Goal: Transaction & Acquisition: Purchase product/service

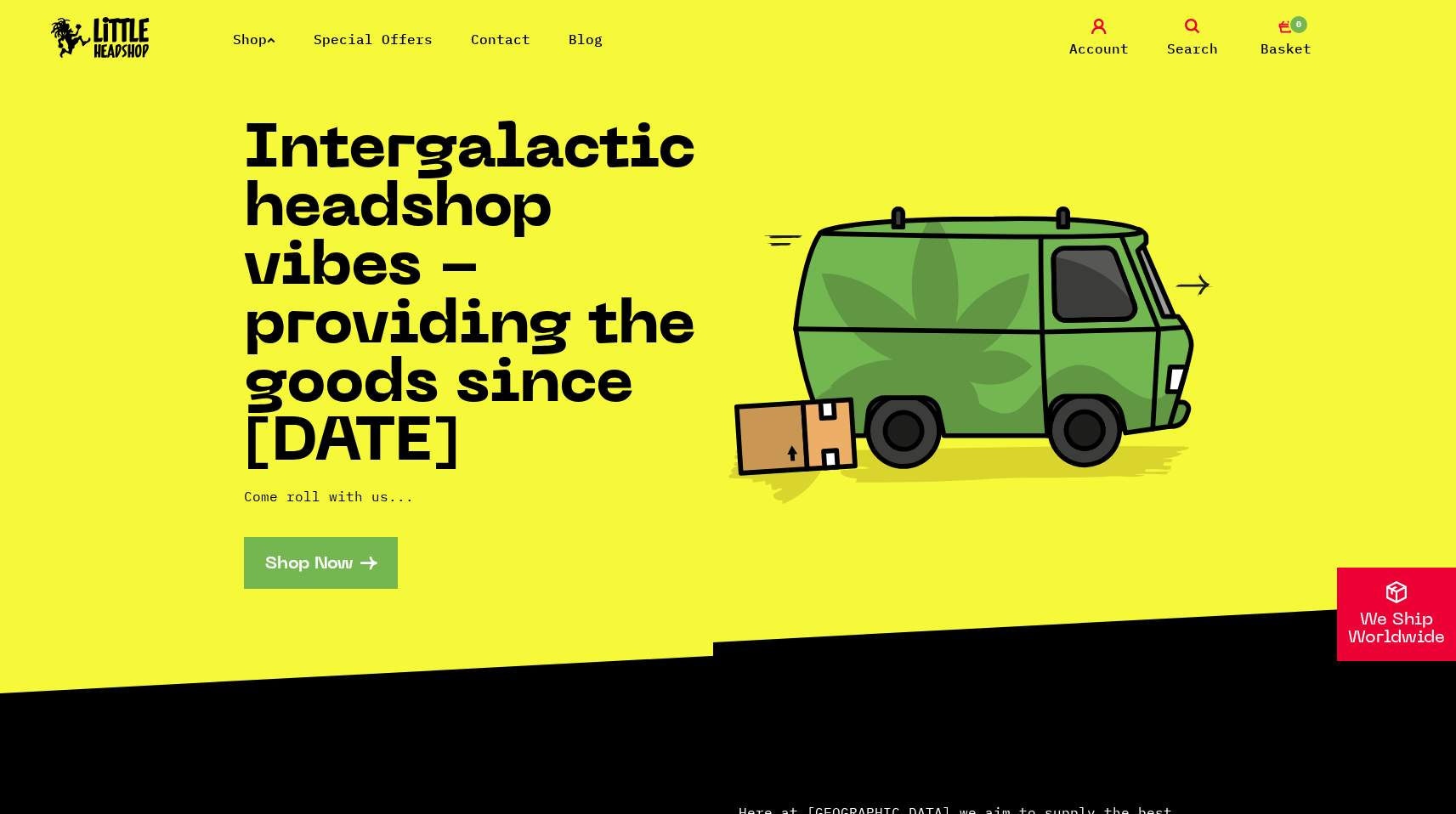
click at [1181, 41] on span "Search" at bounding box center [1191, 48] width 51 height 20
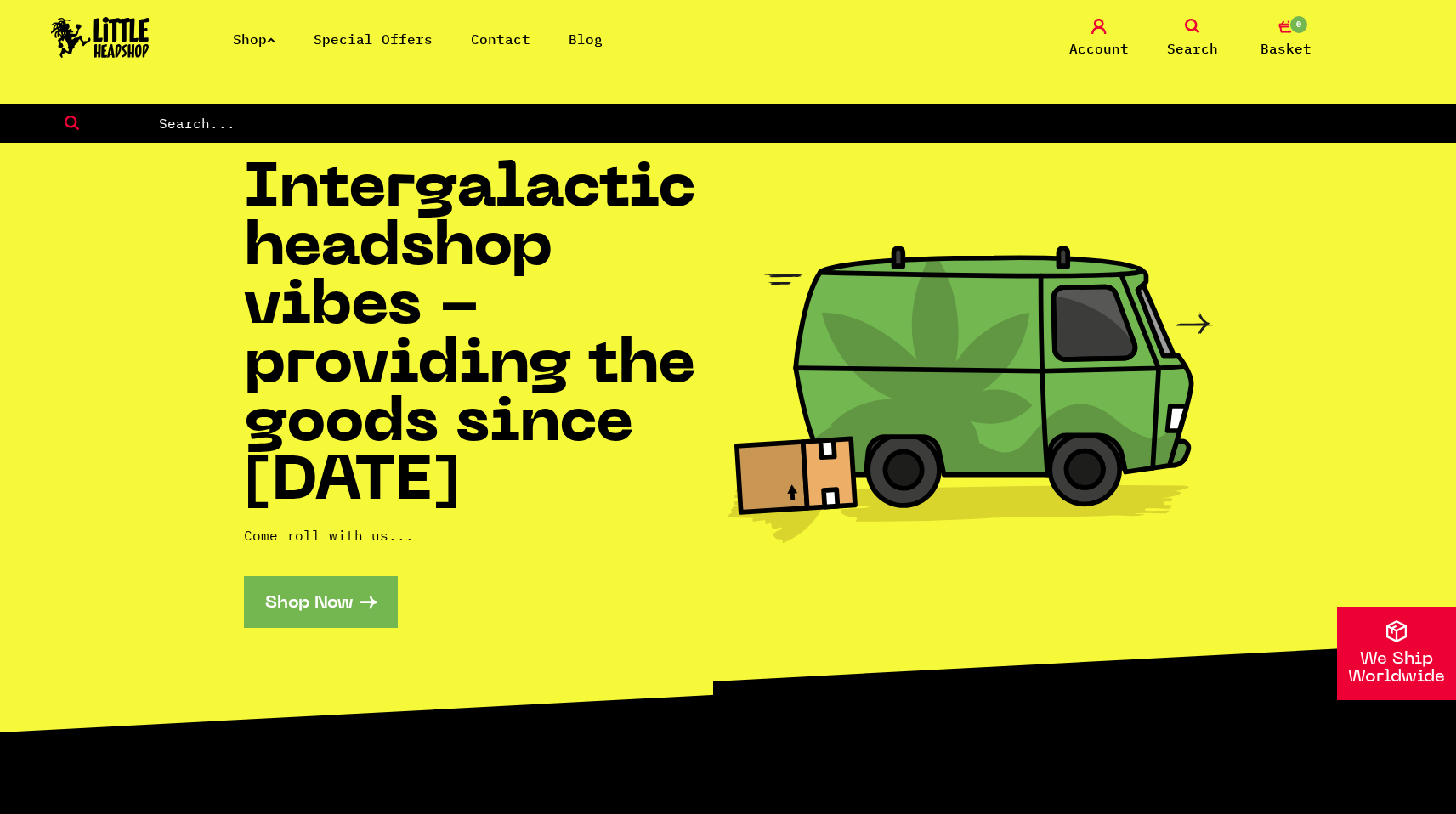
click at [1071, 94] on nav "Shop Special Offers Contact Blog Account Search 0 Basket Categories Shop All Br…" at bounding box center [728, 52] width 1456 height 103
click at [1075, 121] on input "text" at bounding box center [806, 123] width 1298 height 22
type input "santa cruz"
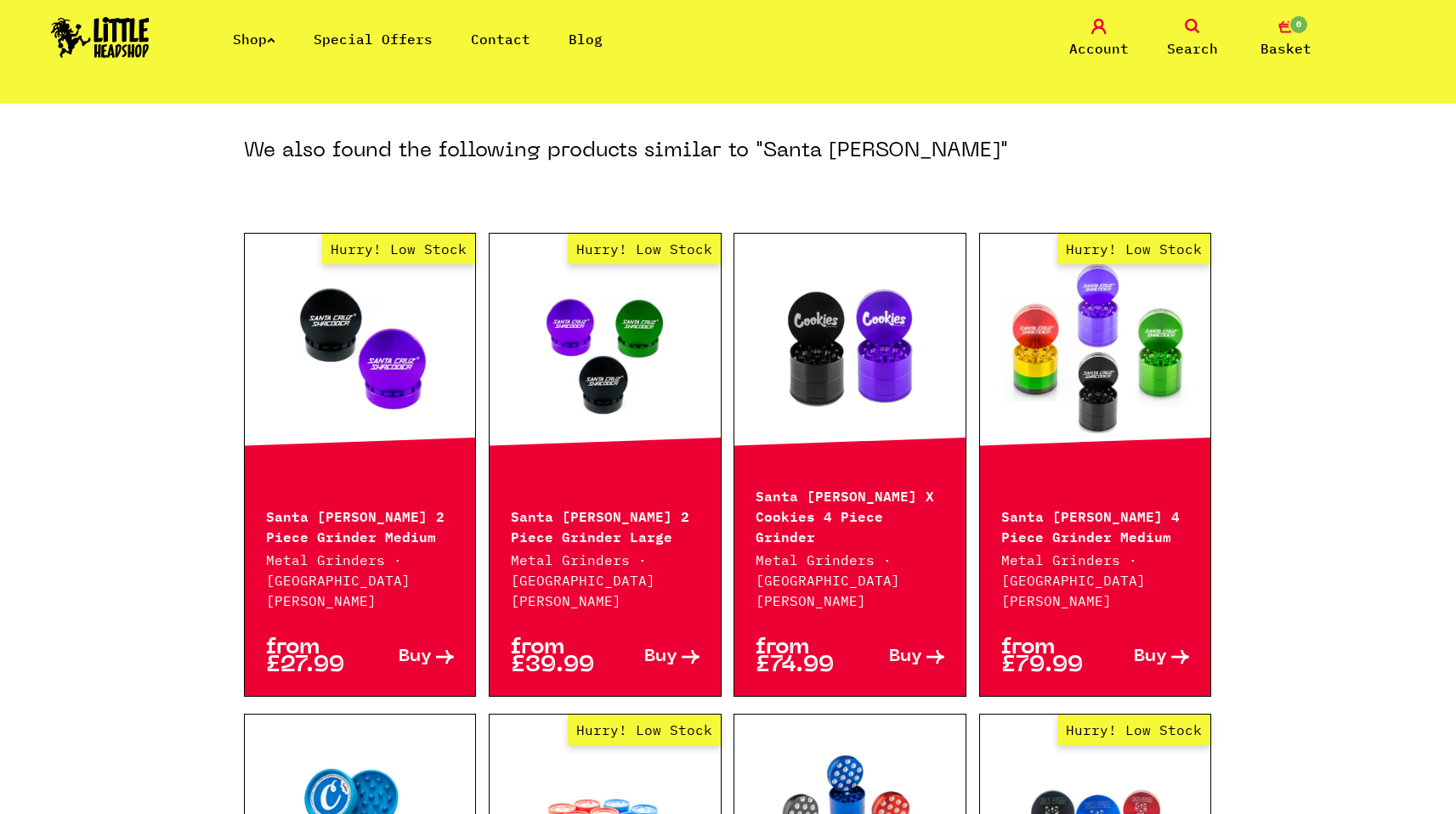
scroll to position [881, 0]
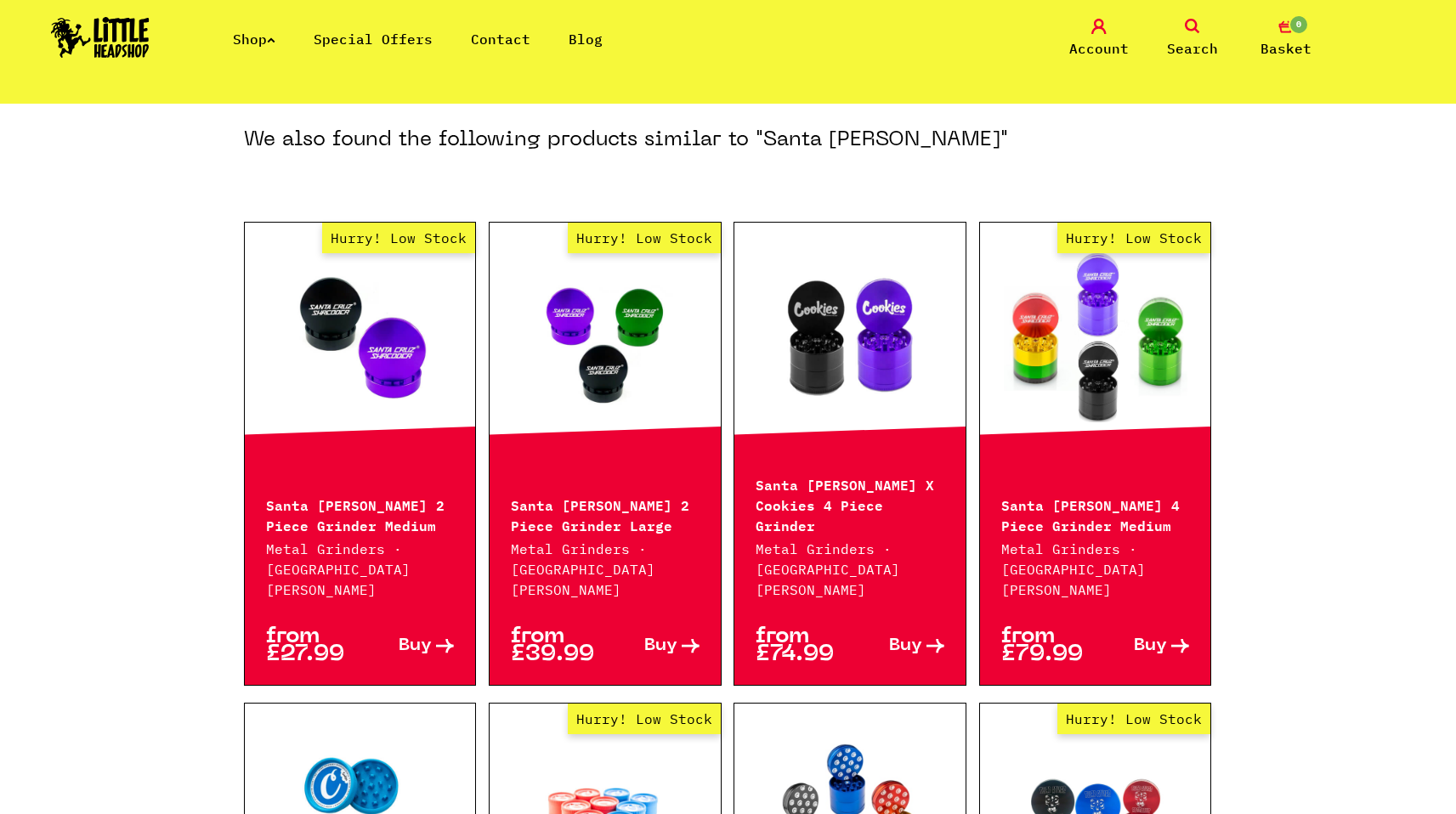
click at [1163, 637] on span "Buy" at bounding box center [1149, 646] width 33 height 18
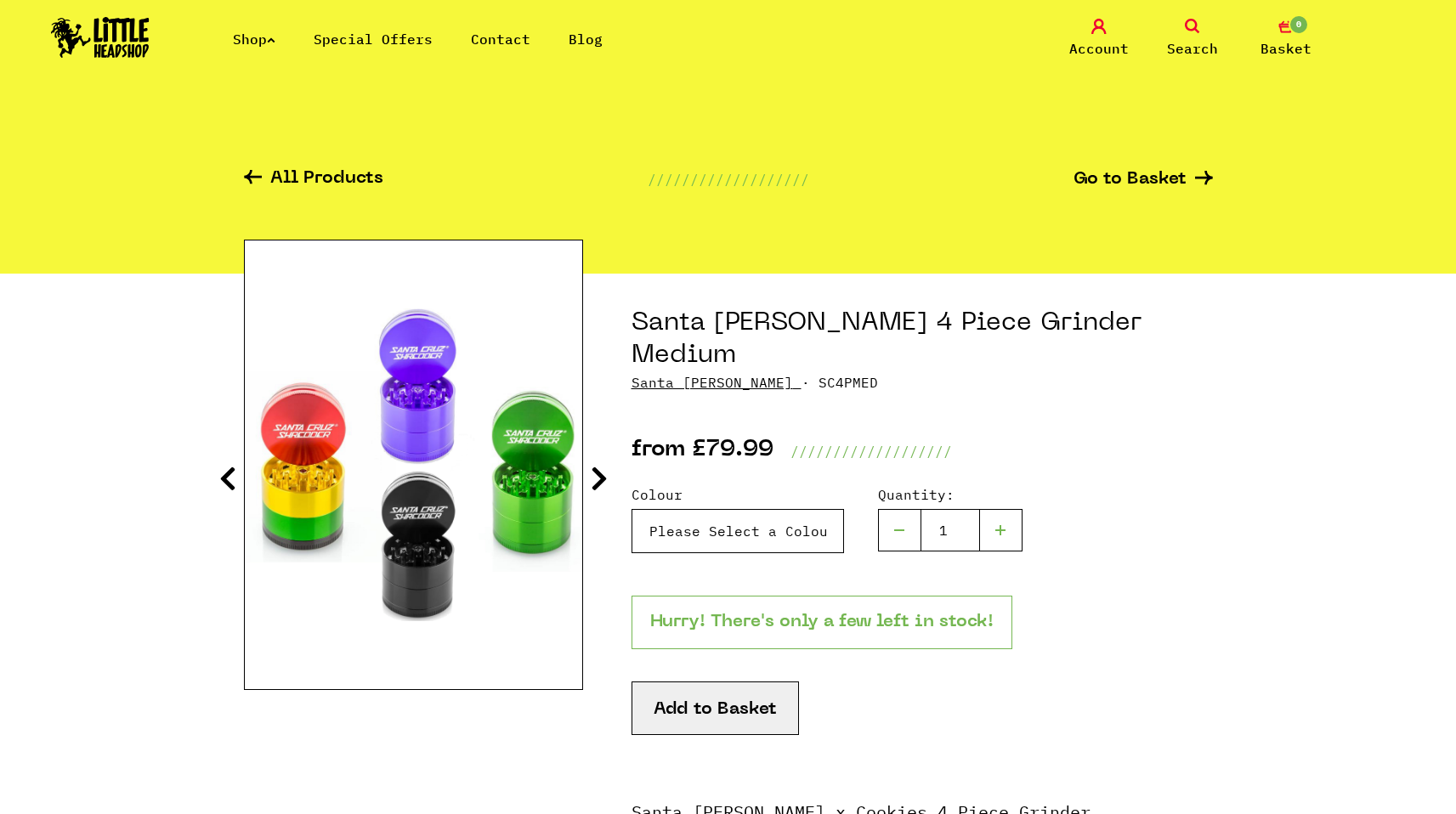
click at [749, 509] on select "Please Select a Colour Santa Cruz 4 Piece Grinder Medium - Rasta - £79.99 (Out …" at bounding box center [738, 531] width 212 height 45
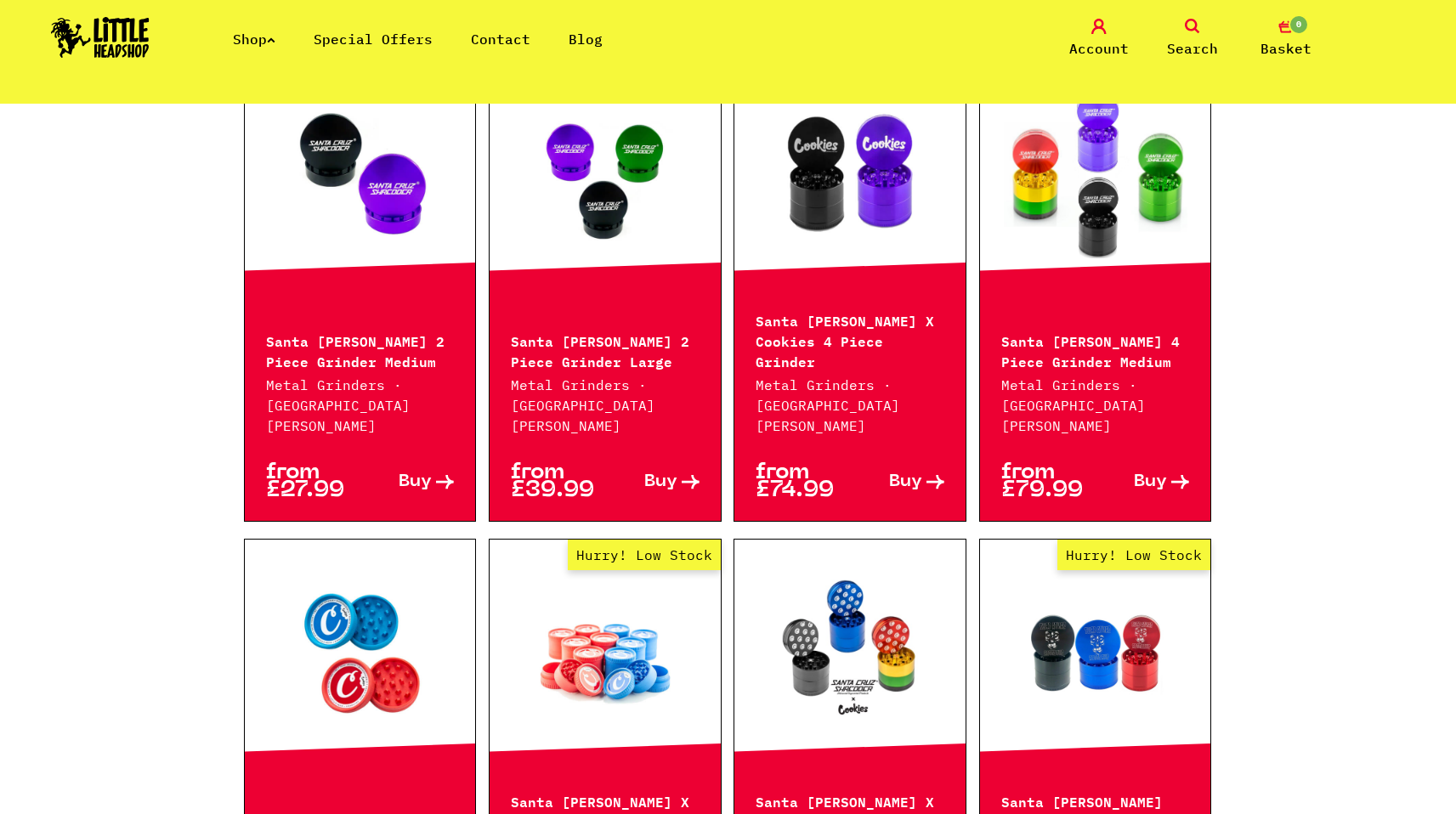
scroll to position [1034, 0]
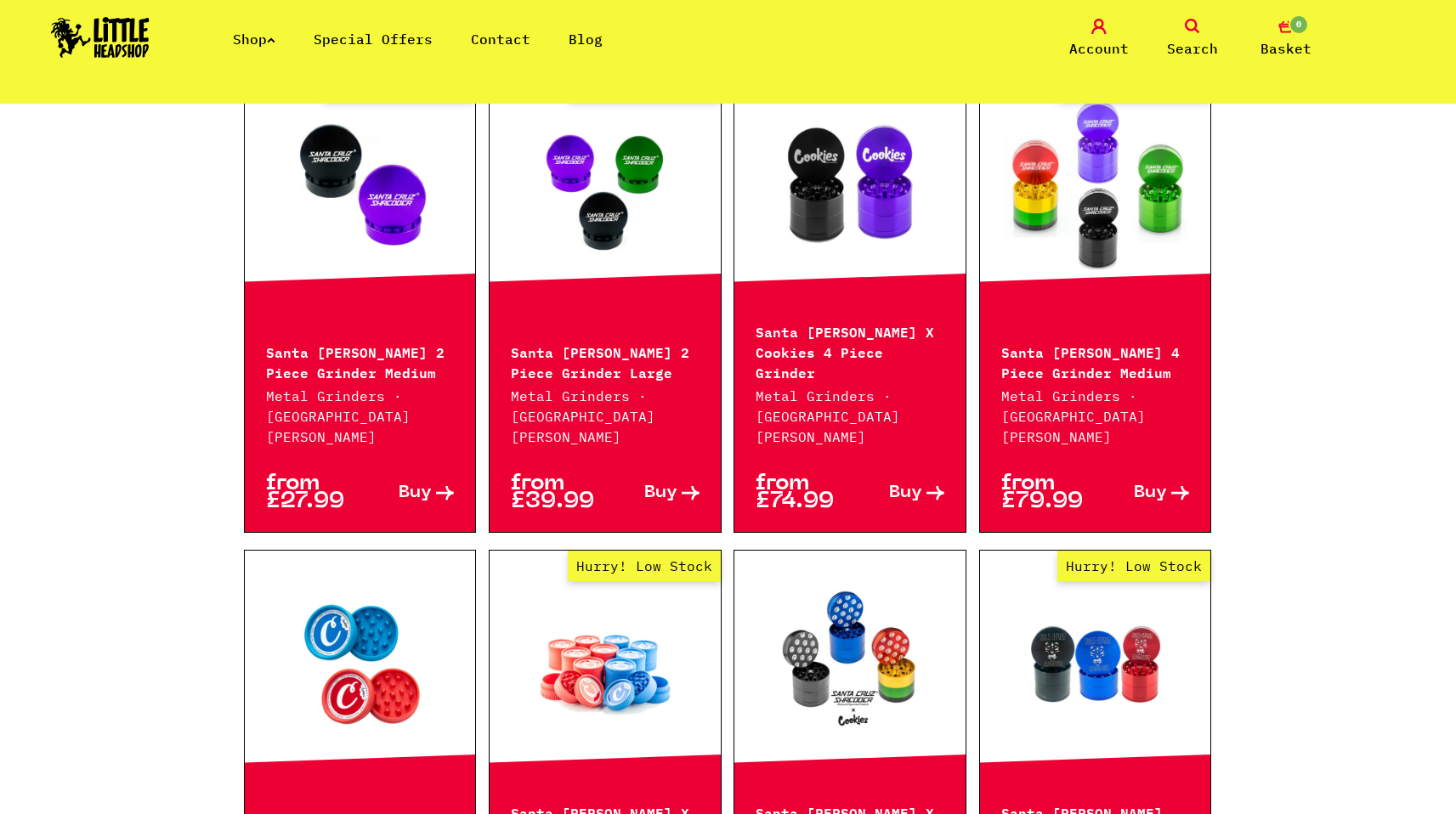
click at [675, 484] on span "Buy" at bounding box center [660, 493] width 33 height 18
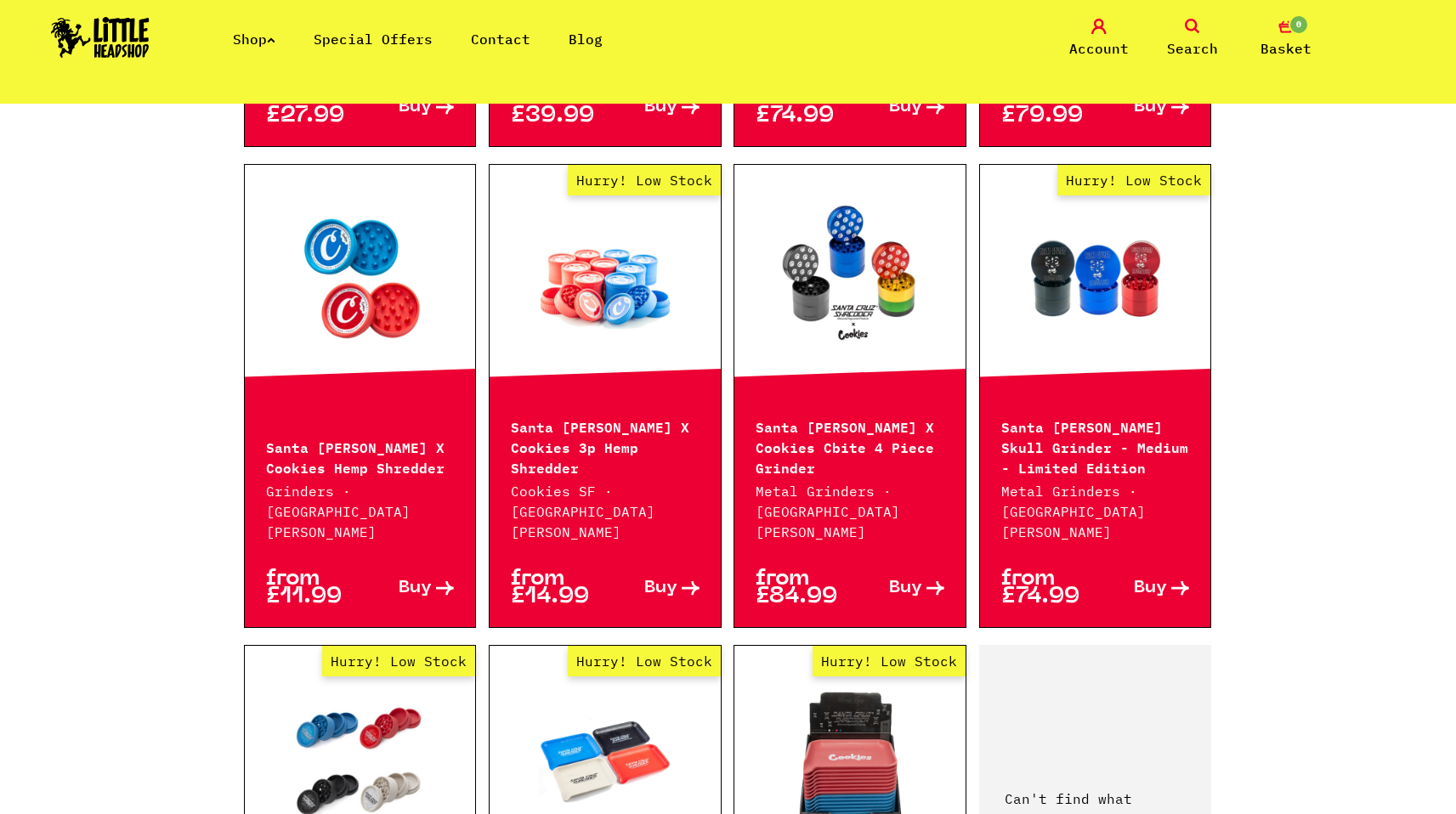
scroll to position [1805, 0]
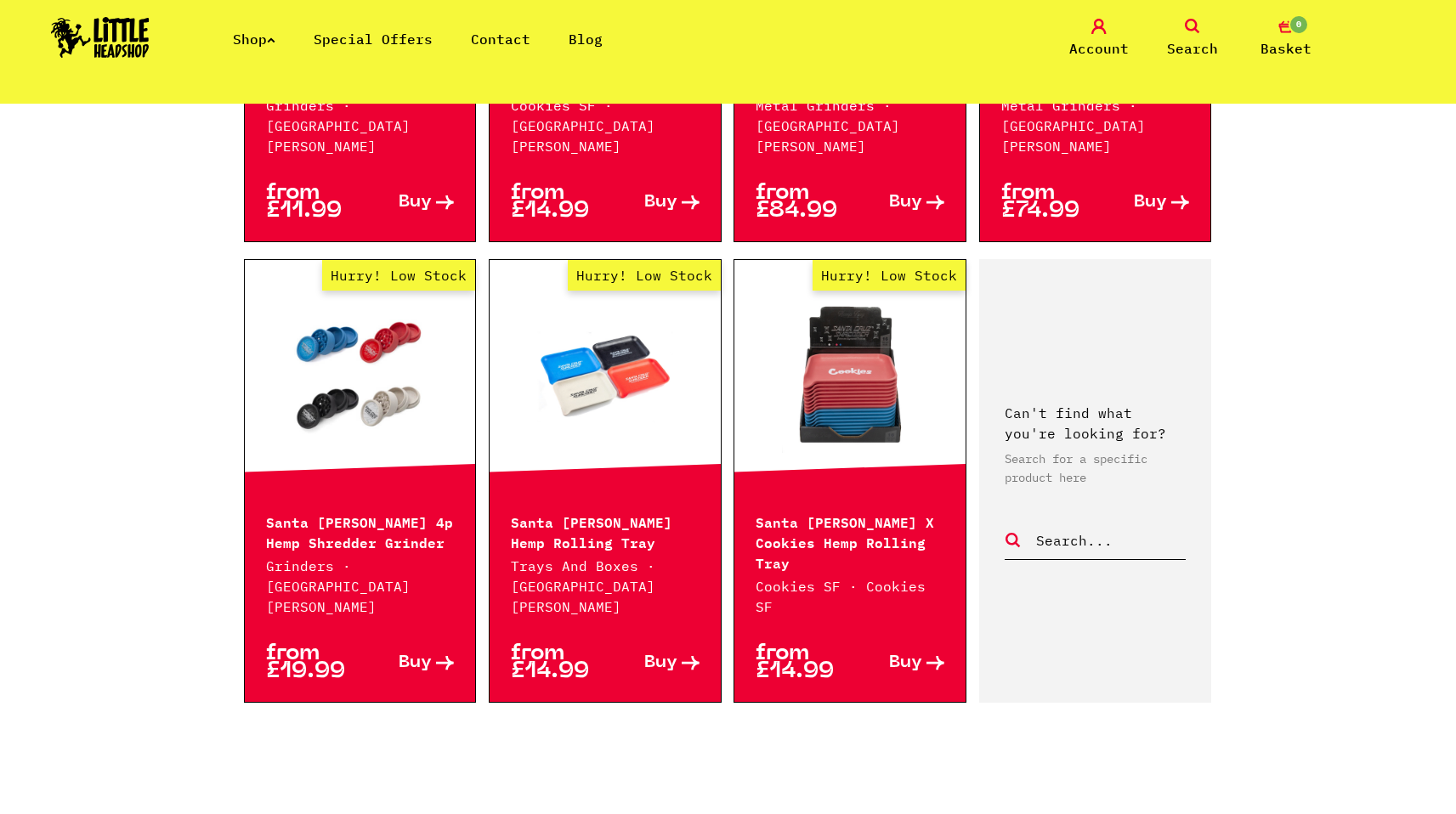
click at [738, 811] on link "2" at bounding box center [741, 819] width 9 height 17
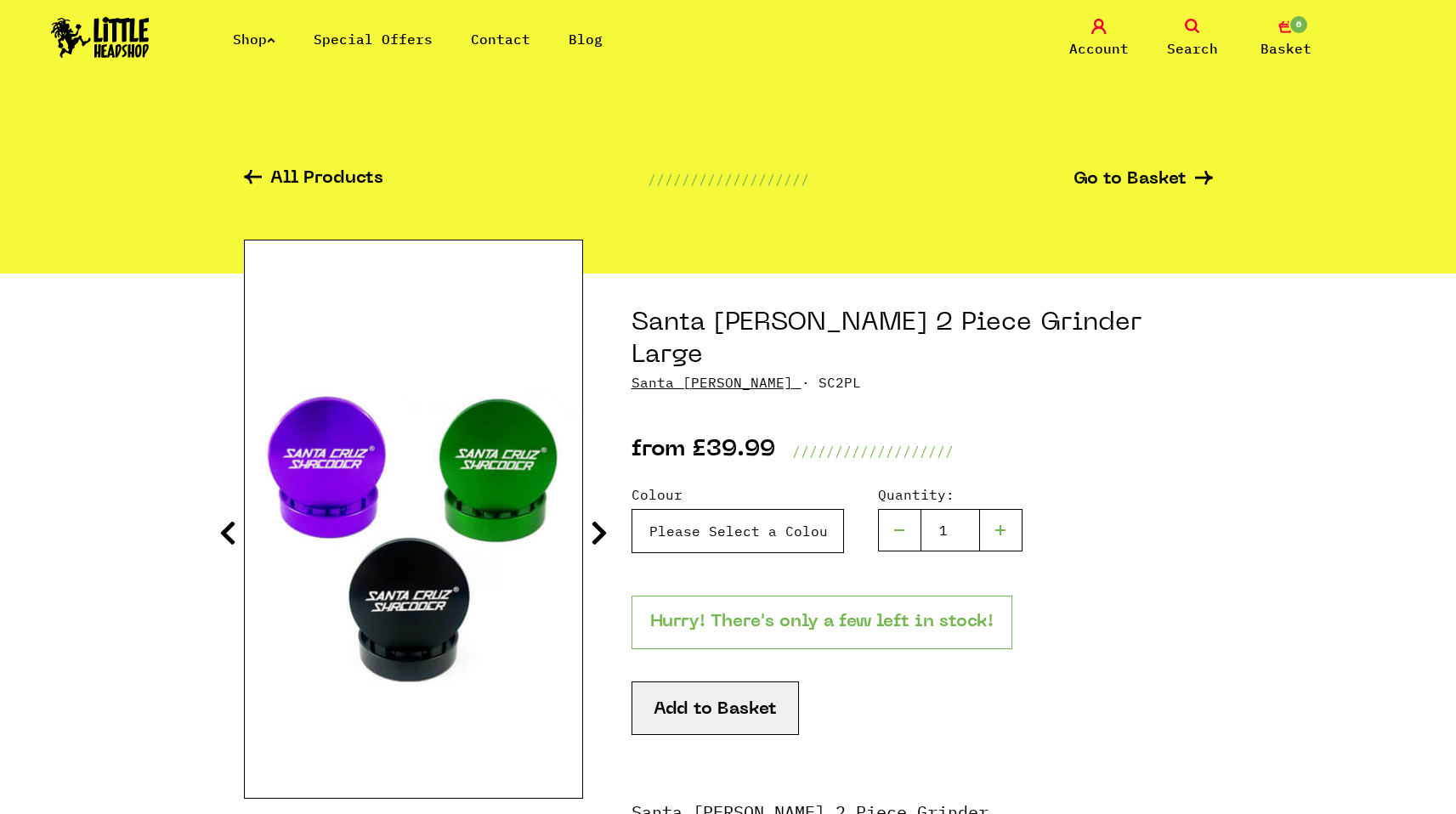
click at [756, 509] on select "Please Select a Colour Santa Cruz 2 Piece Grinder Large - Purple - £39.99 (Out …" at bounding box center [738, 531] width 212 height 45
select select "1194"
click at [632, 509] on select "Please Select a Colour Santa Cruz 2 Piece Grinder Large - Purple - £39.99 (Out …" at bounding box center [738, 531] width 212 height 45
click at [593, 535] on icon at bounding box center [599, 533] width 17 height 28
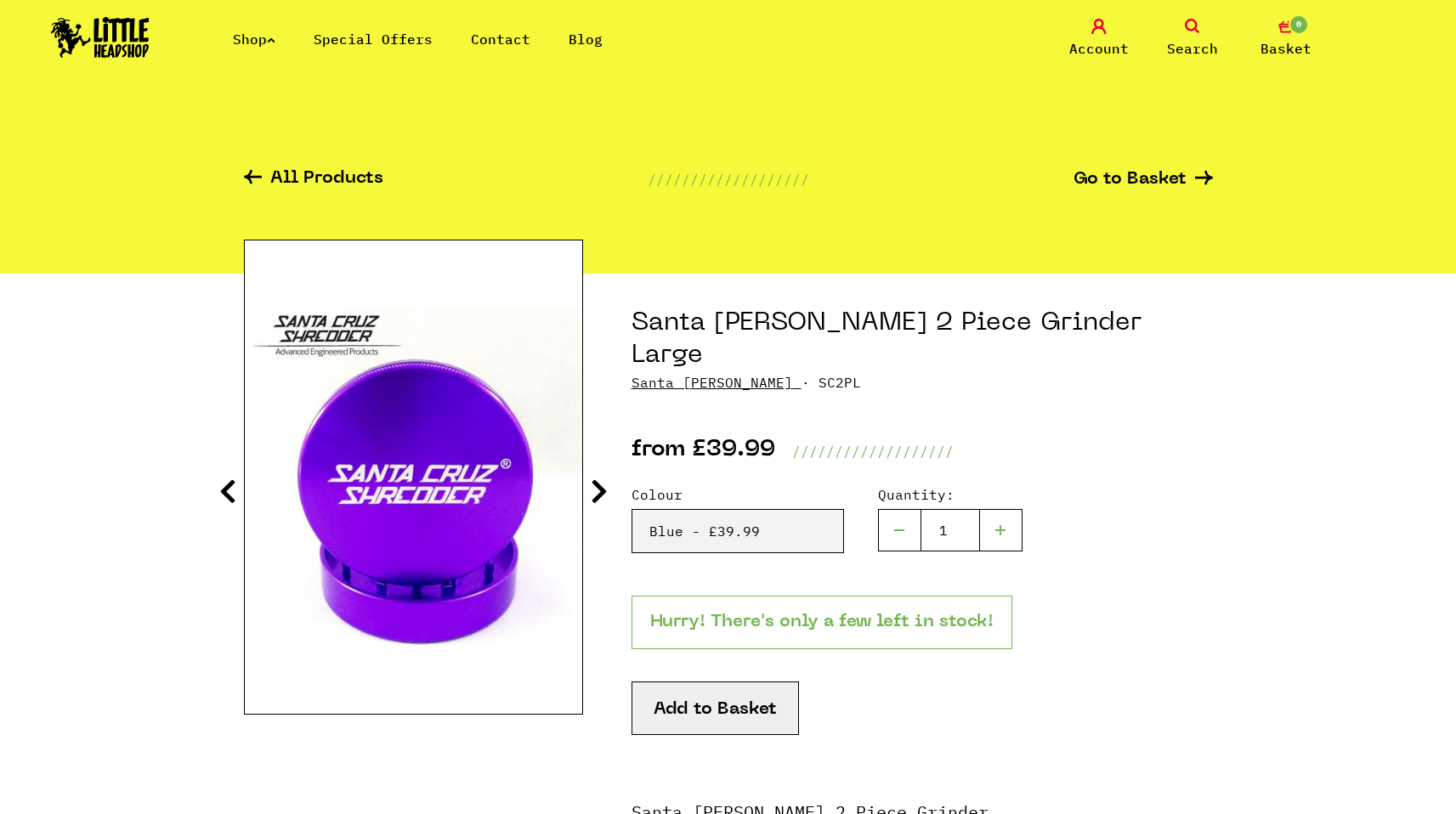
click at [597, 497] on icon at bounding box center [599, 491] width 17 height 28
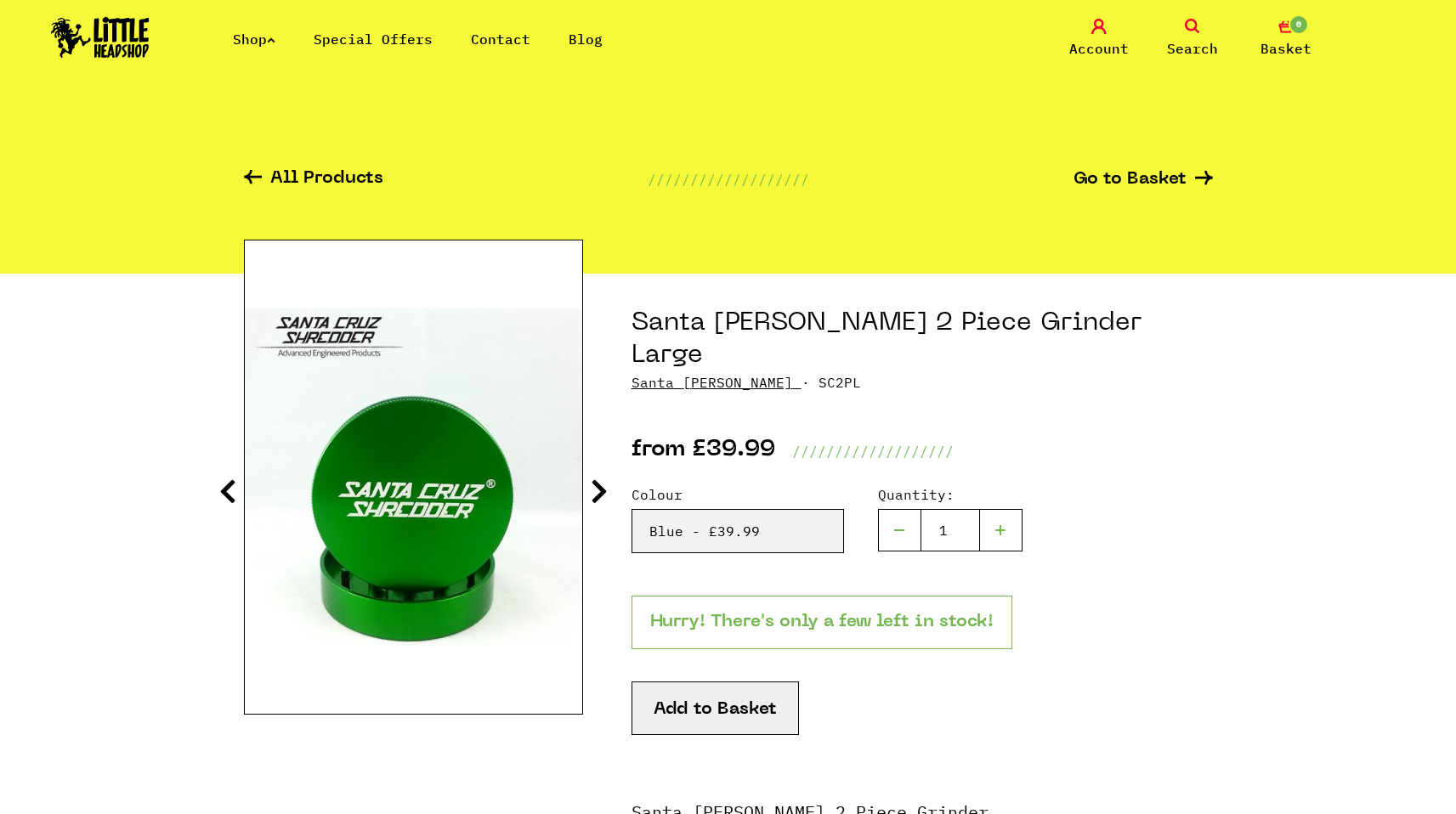
click at [597, 497] on icon at bounding box center [599, 491] width 17 height 28
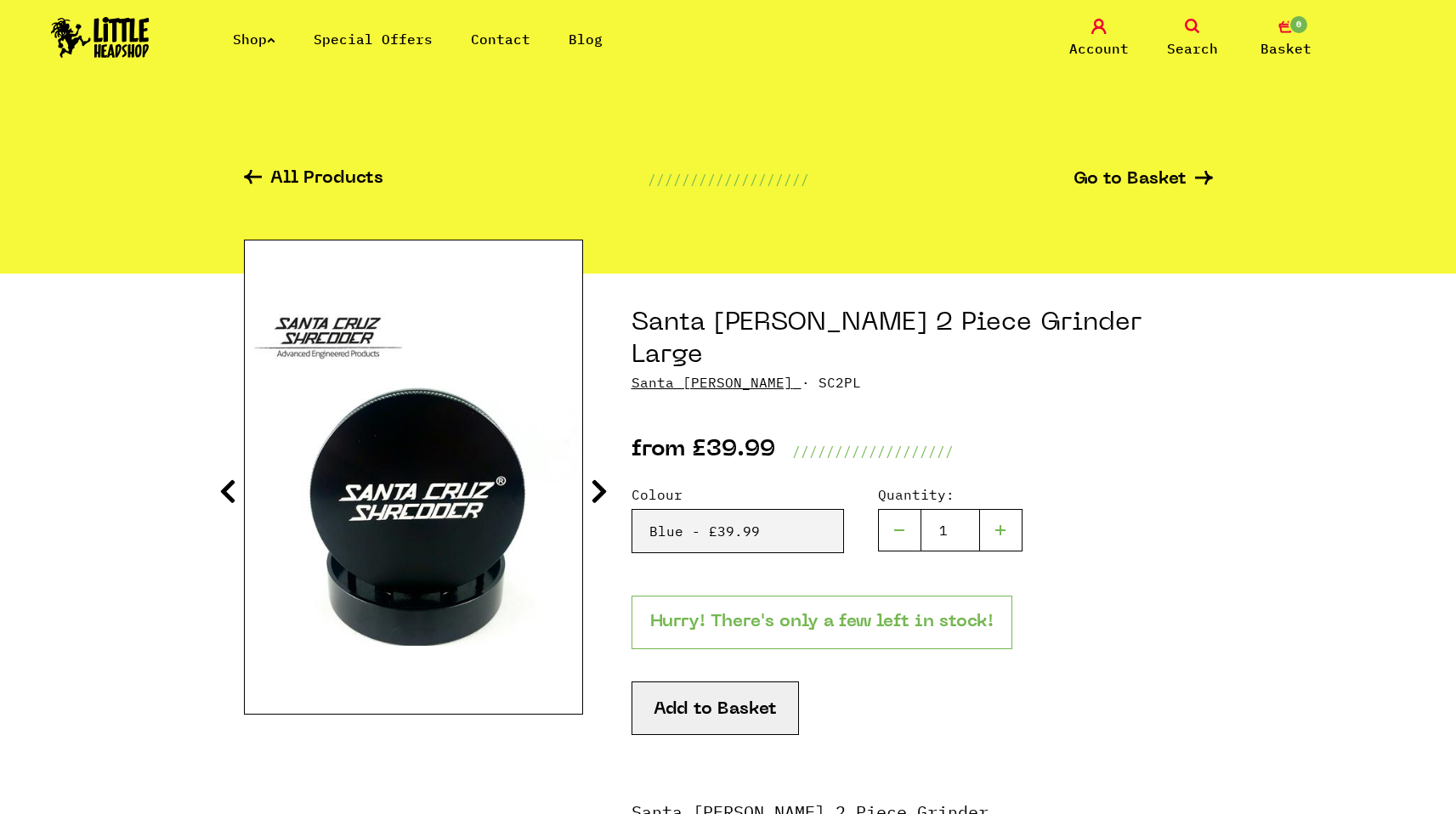
click at [597, 497] on icon at bounding box center [599, 491] width 17 height 28
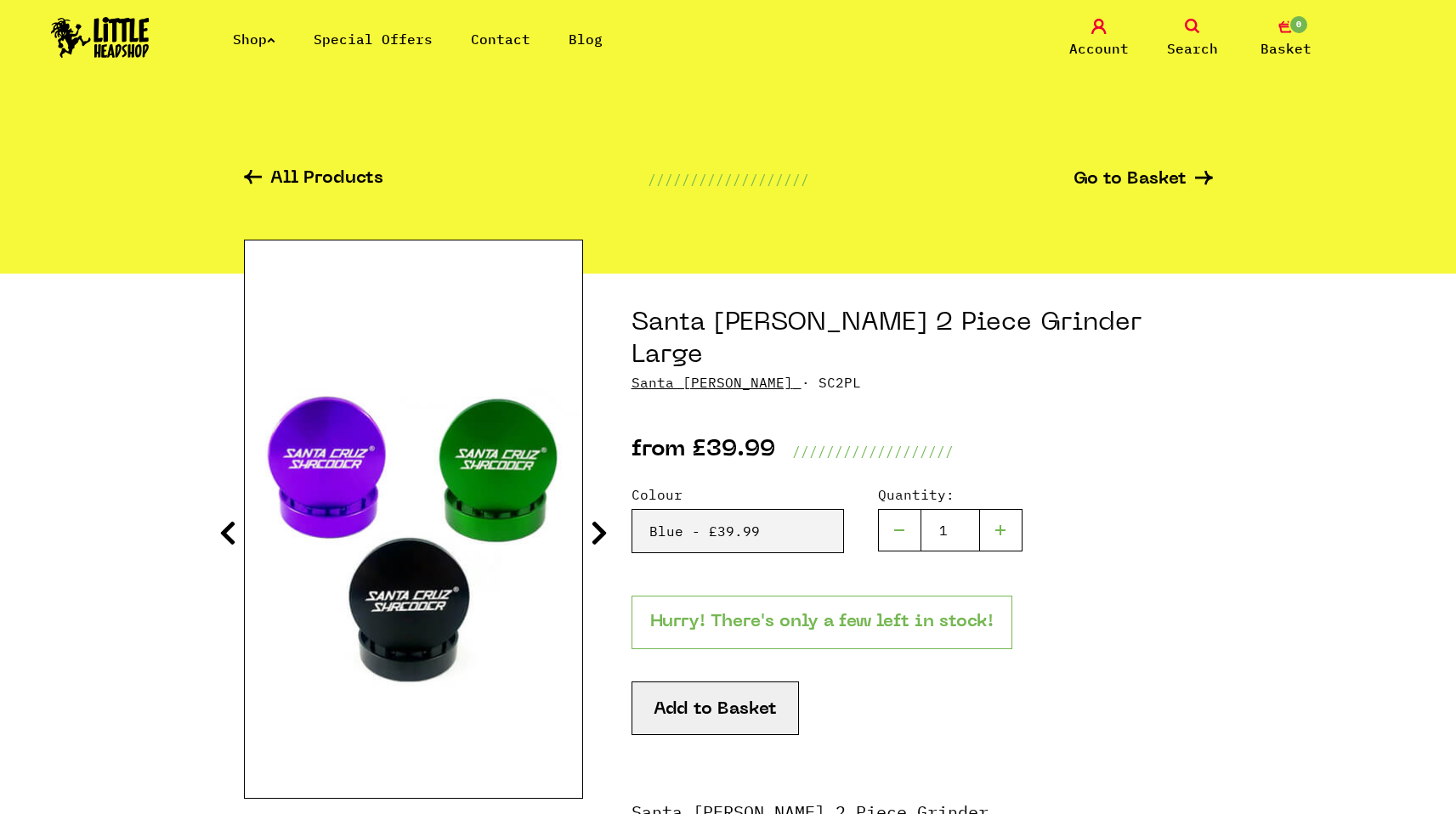
click at [597, 497] on section "Santa Cruz 2 Piece Grinder Large Santa Cruz · SC2PL from £39.99 ///////////////…" at bounding box center [728, 795] width 969 height 1044
click at [254, 173] on icon at bounding box center [253, 177] width 18 height 14
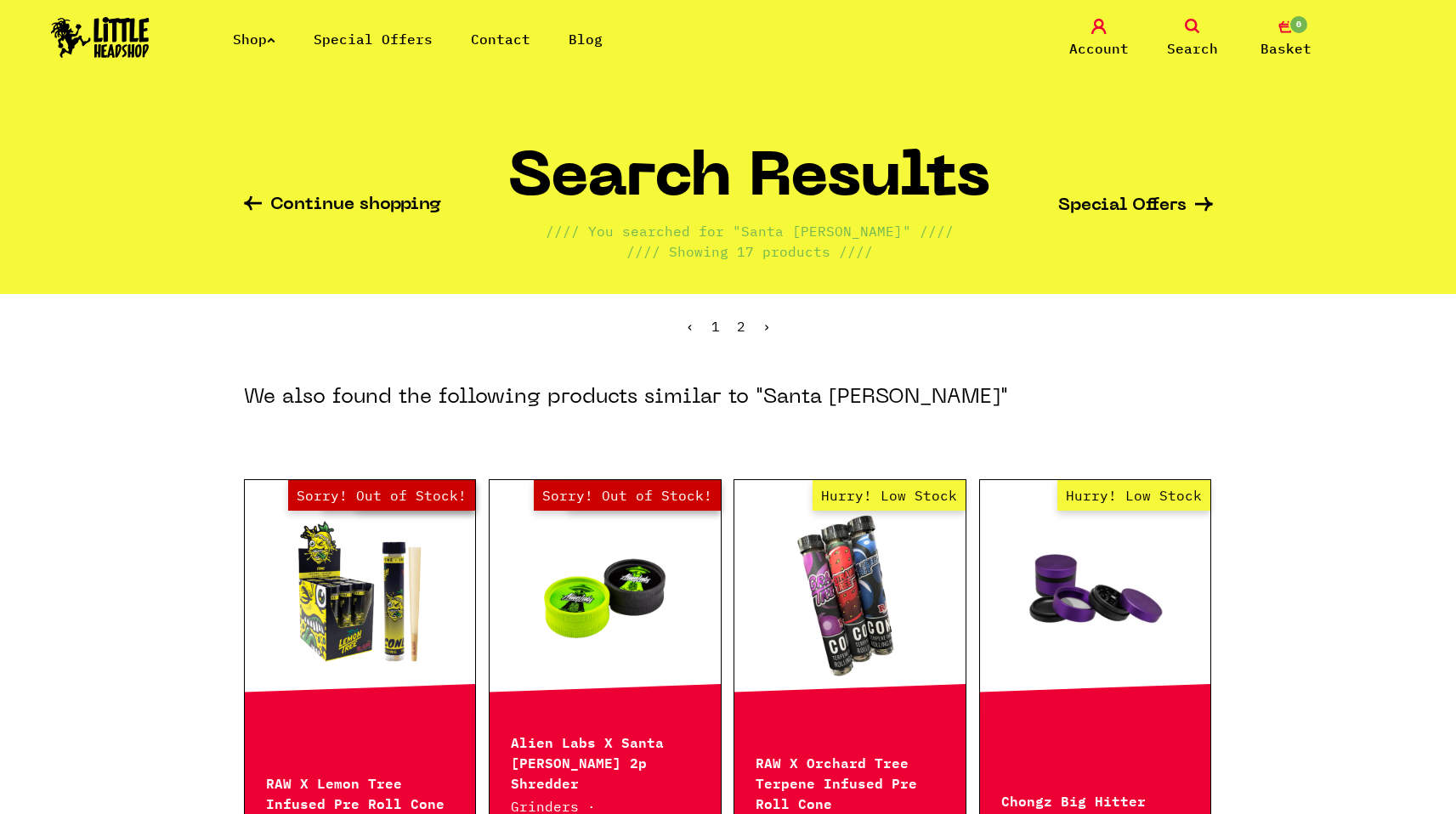
click at [711, 330] on link "1" at bounding box center [716, 326] width 9 height 17
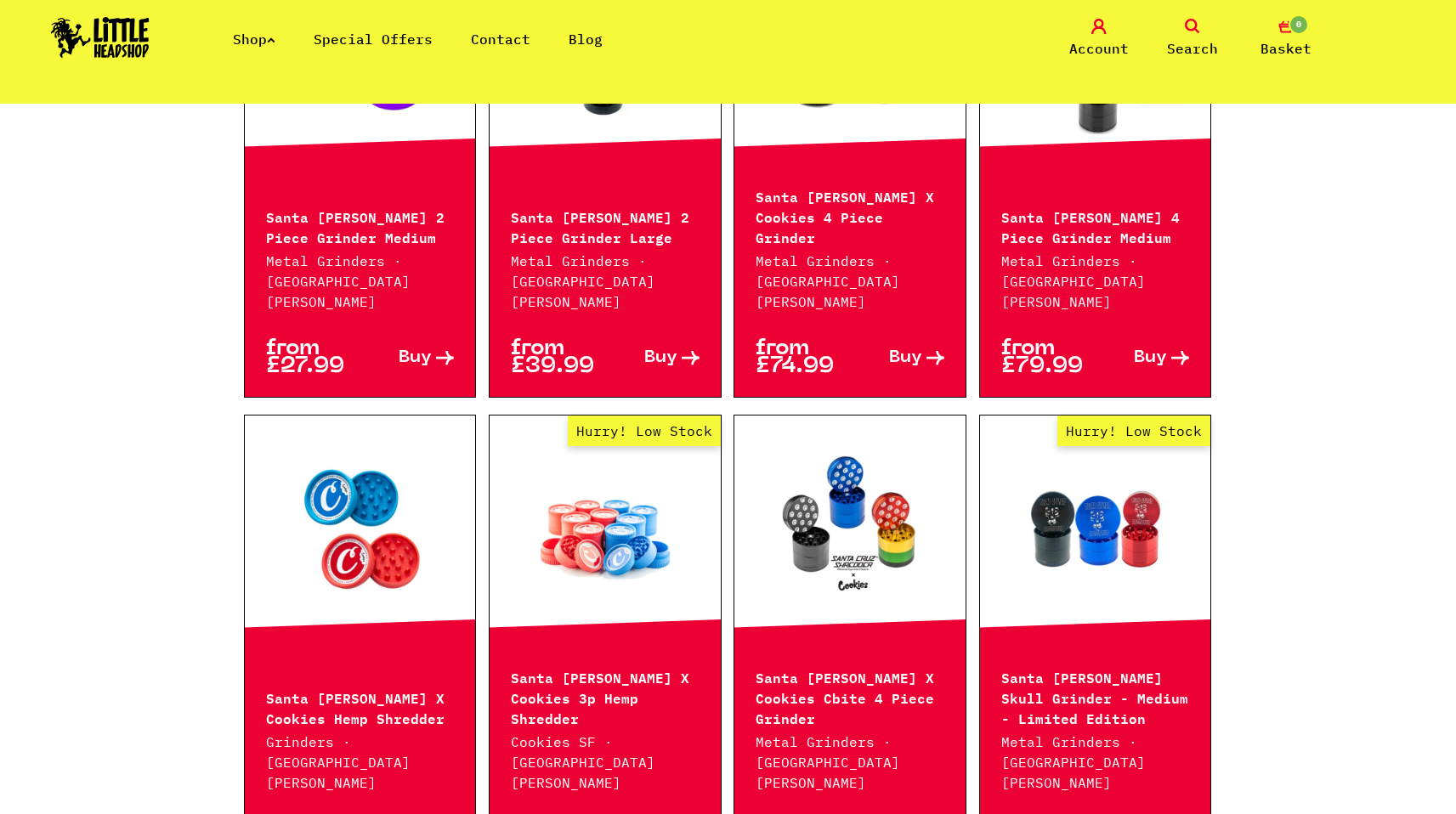
scroll to position [879, 0]
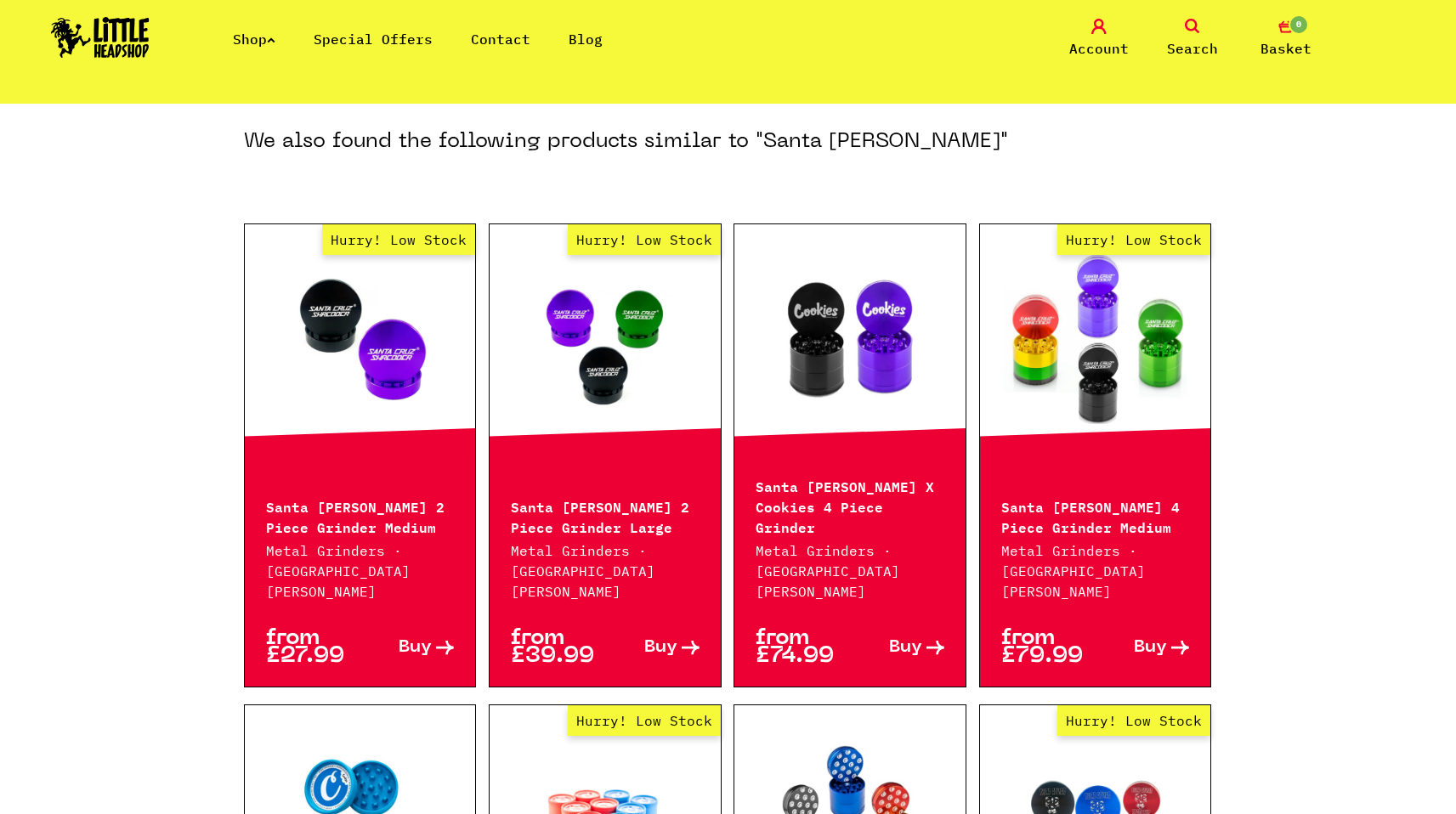
click at [1166, 630] on link "Buy" at bounding box center [1142, 647] width 94 height 36
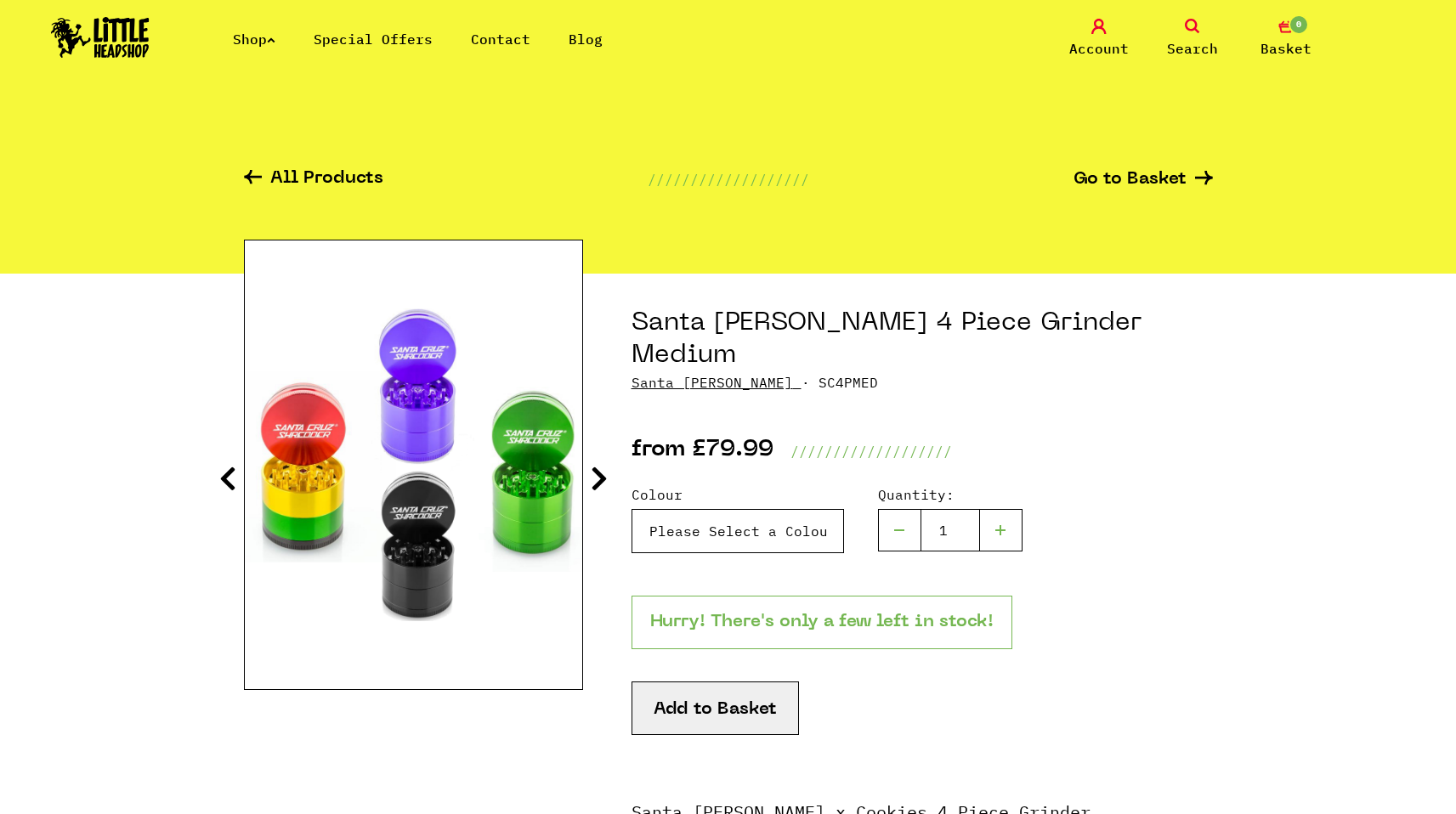
click at [779, 509] on select "Please Select a Colour Santa [PERSON_NAME] 4 Piece Grinder Medium - Rasta - £79…" at bounding box center [738, 531] width 212 height 45
select select "732"
click at [632, 509] on select "Please Select a Colour Santa [PERSON_NAME] 4 Piece Grinder Medium - Rasta - £79…" at bounding box center [738, 531] width 212 height 45
click at [598, 480] on icon at bounding box center [599, 478] width 17 height 28
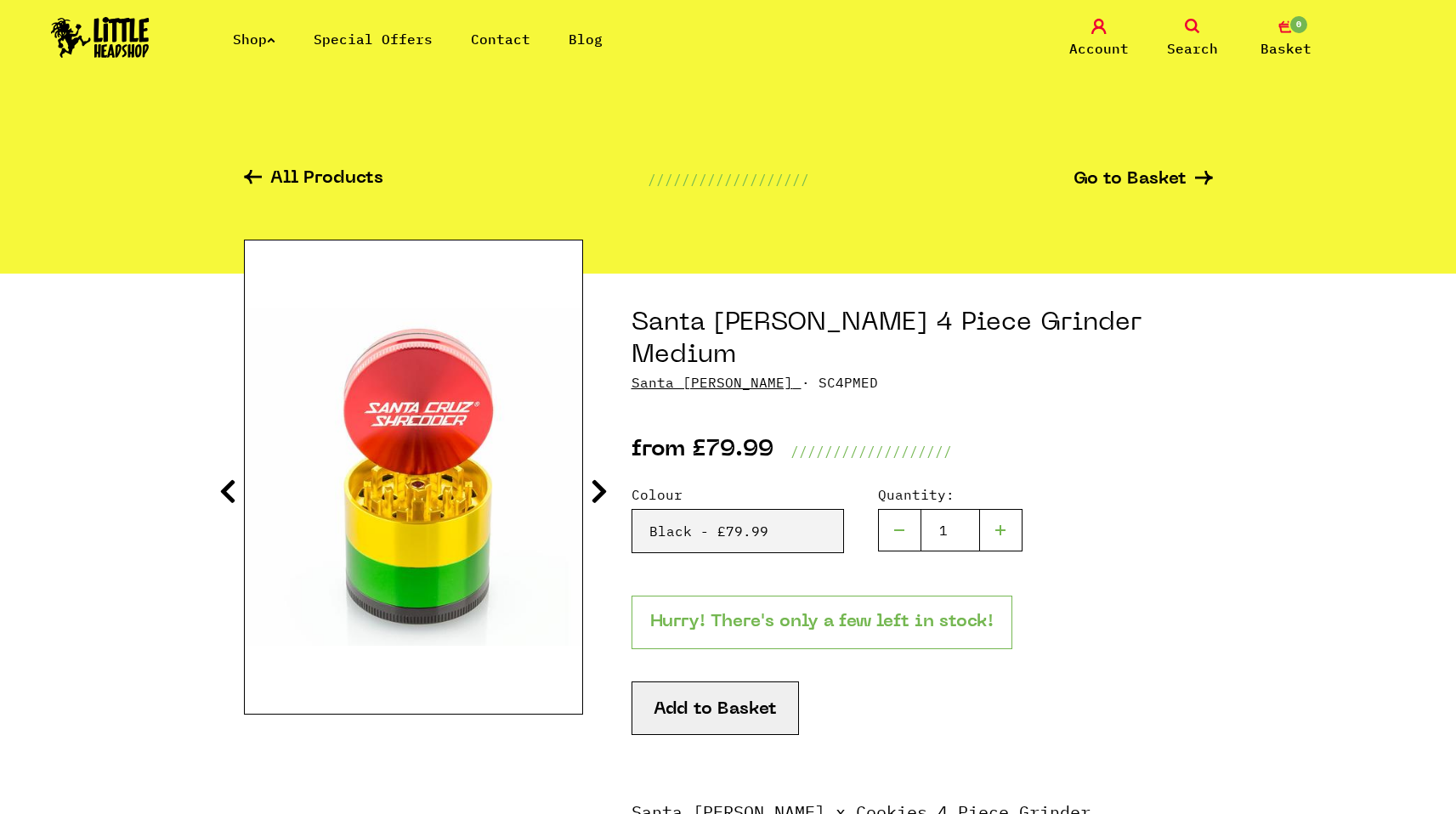
click at [598, 480] on icon at bounding box center [599, 491] width 17 height 28
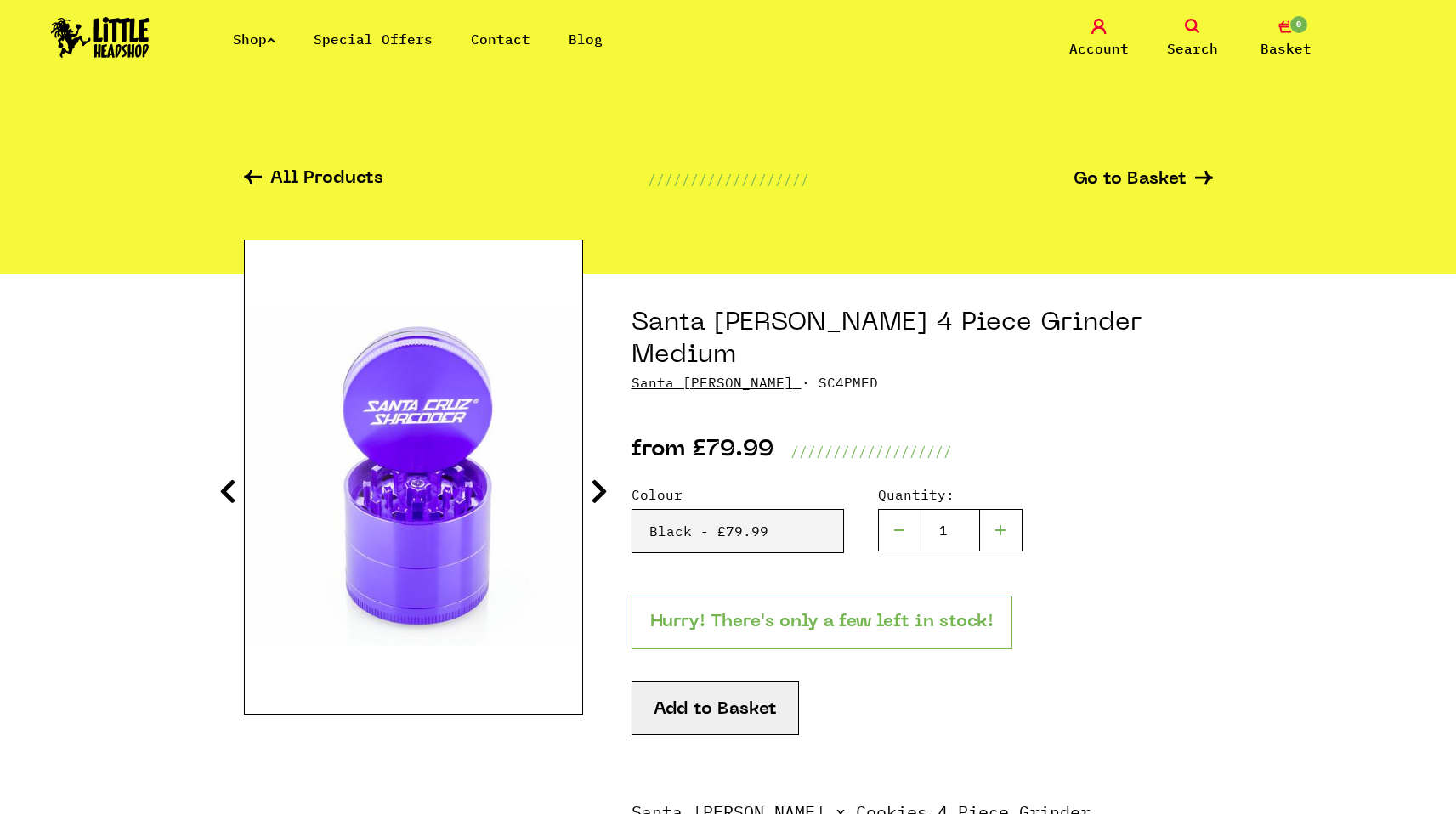
click at [598, 480] on icon at bounding box center [599, 491] width 17 height 28
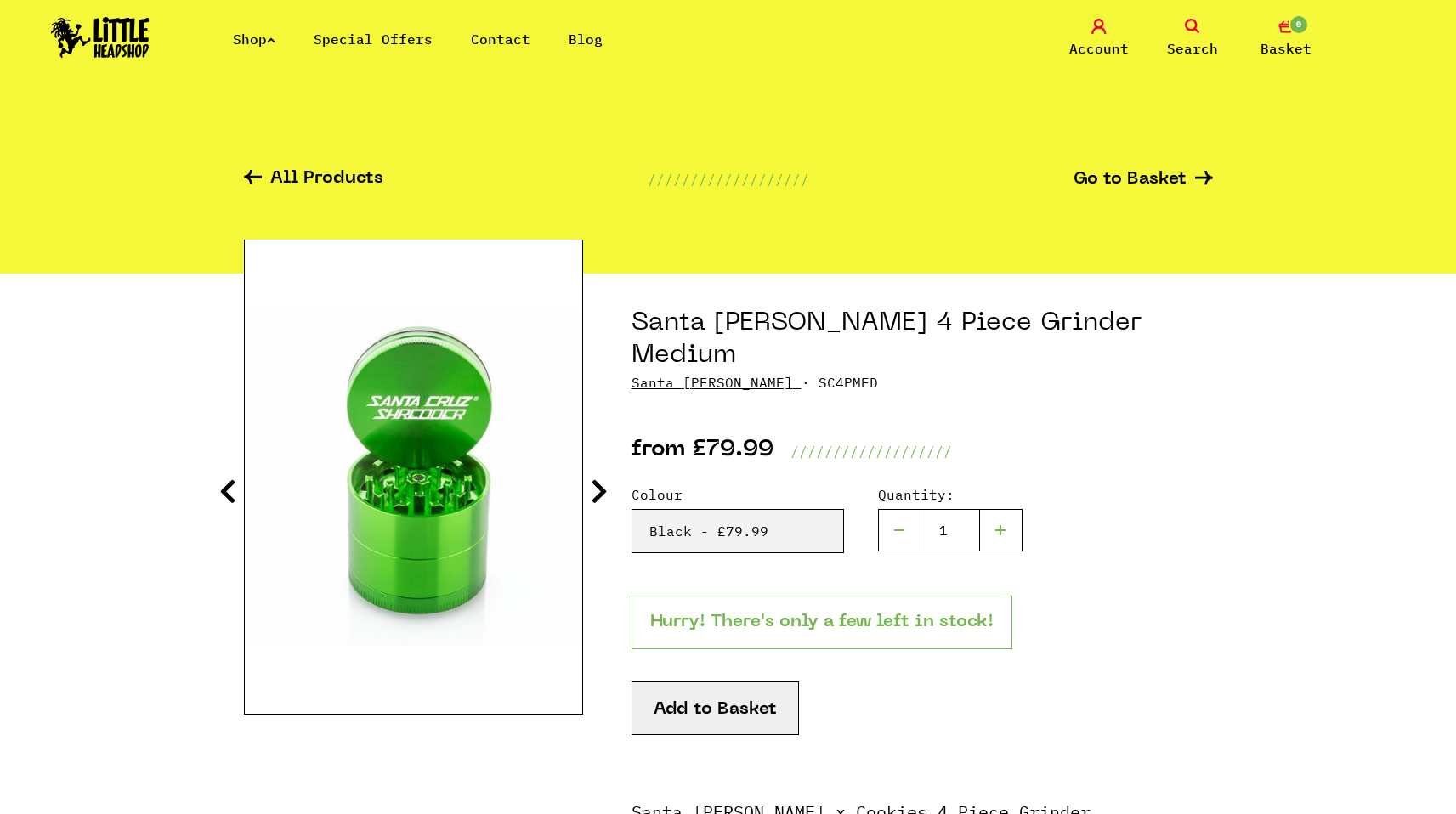
click at [598, 480] on icon at bounding box center [599, 491] width 17 height 28
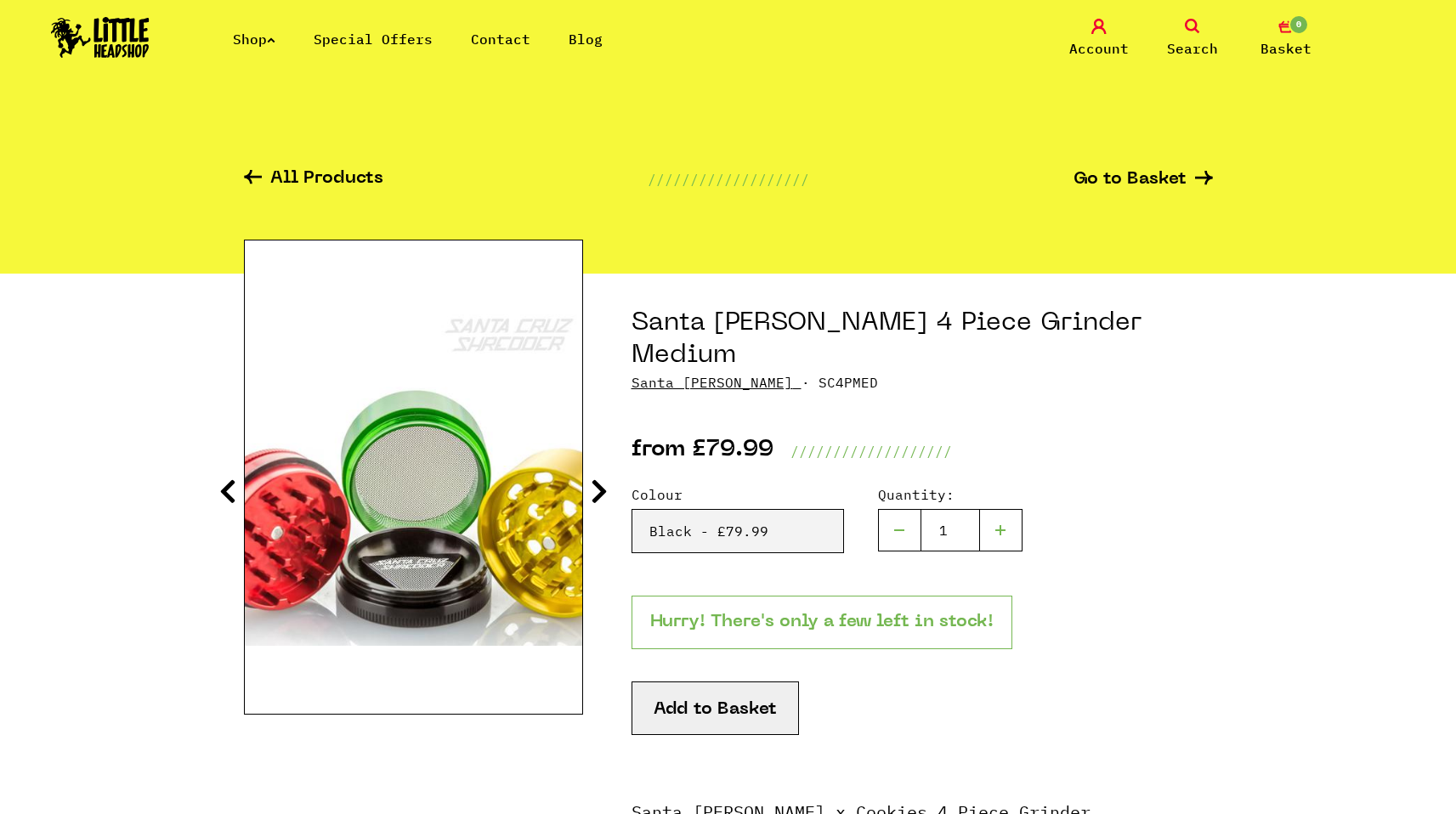
click at [598, 480] on icon at bounding box center [599, 491] width 17 height 28
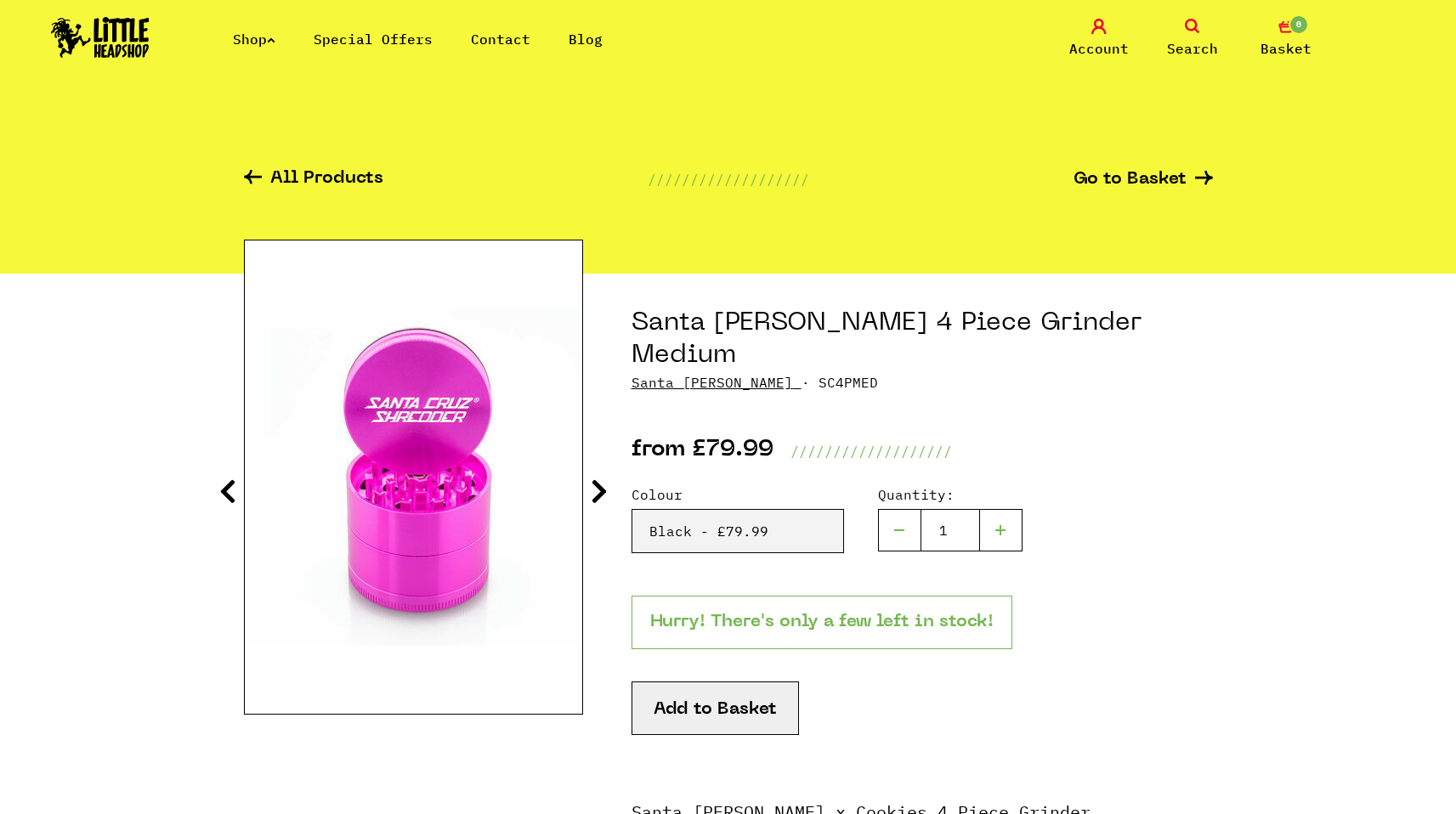
click at [598, 480] on icon at bounding box center [599, 491] width 17 height 28
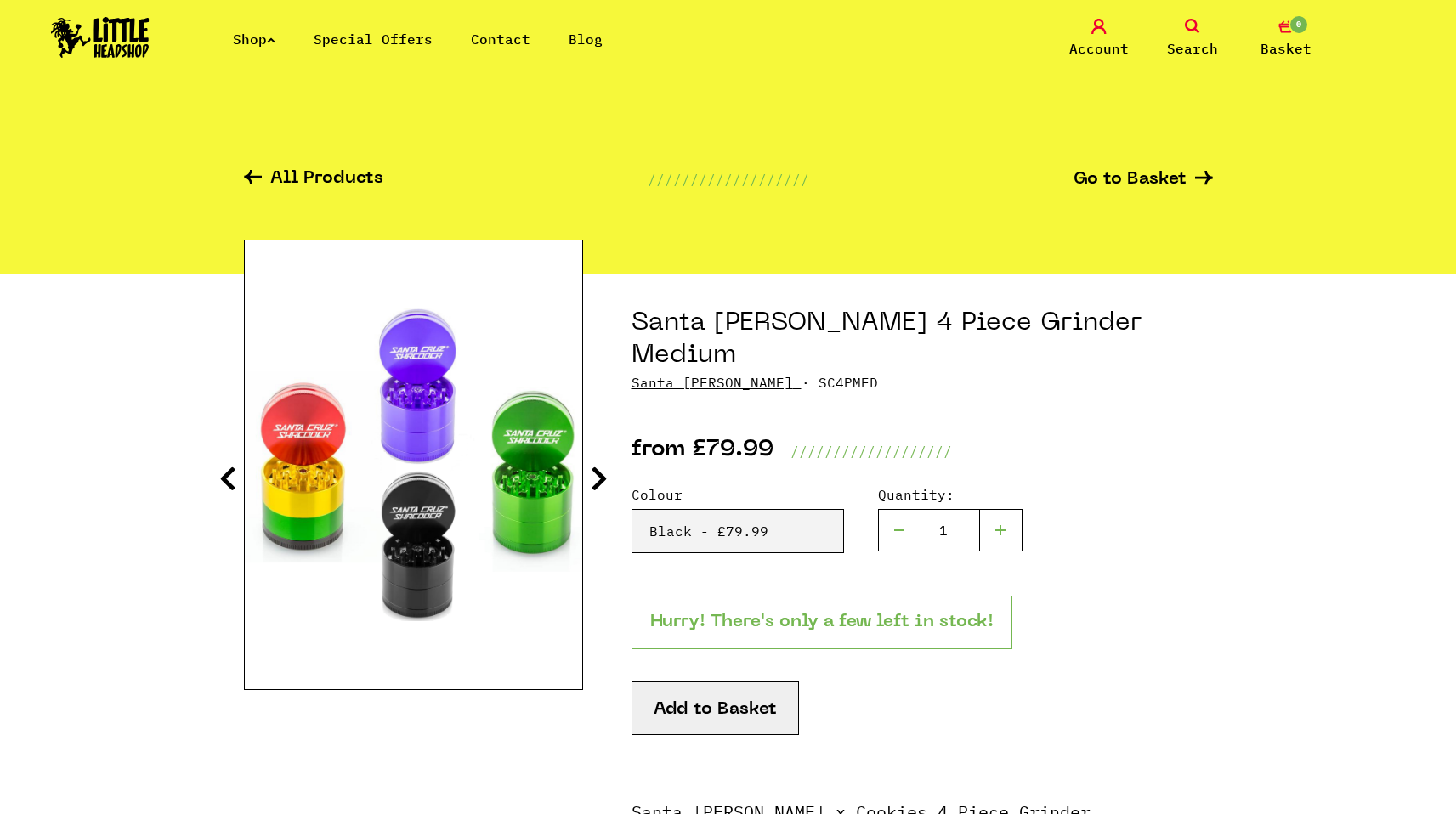
click at [598, 480] on icon at bounding box center [599, 478] width 17 height 28
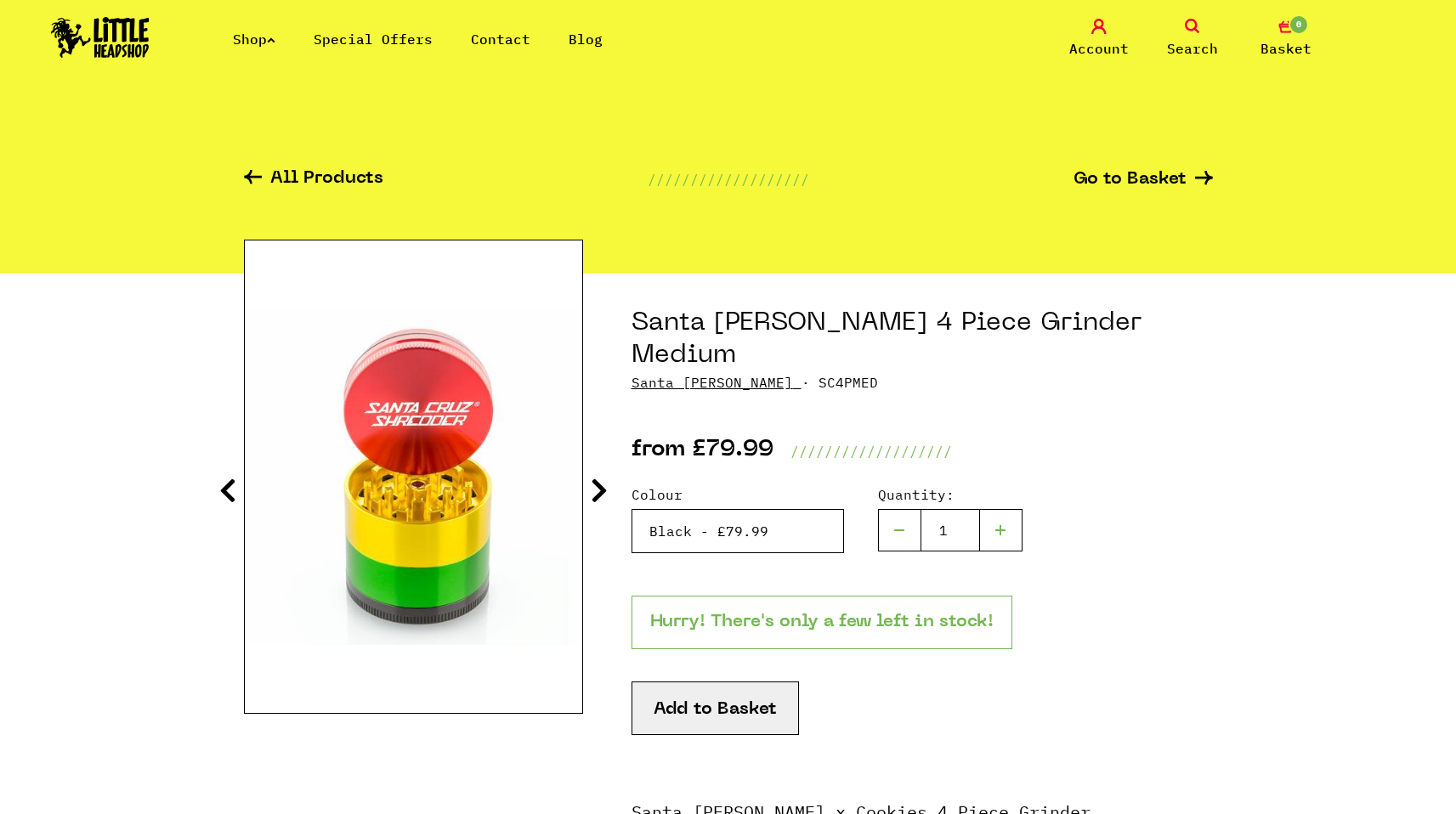
click at [682, 519] on select "Please Select a Colour Santa [PERSON_NAME] 4 Piece Grinder Medium - Rasta - £79…" at bounding box center [738, 531] width 212 height 45
